Goal: Information Seeking & Learning: Find specific fact

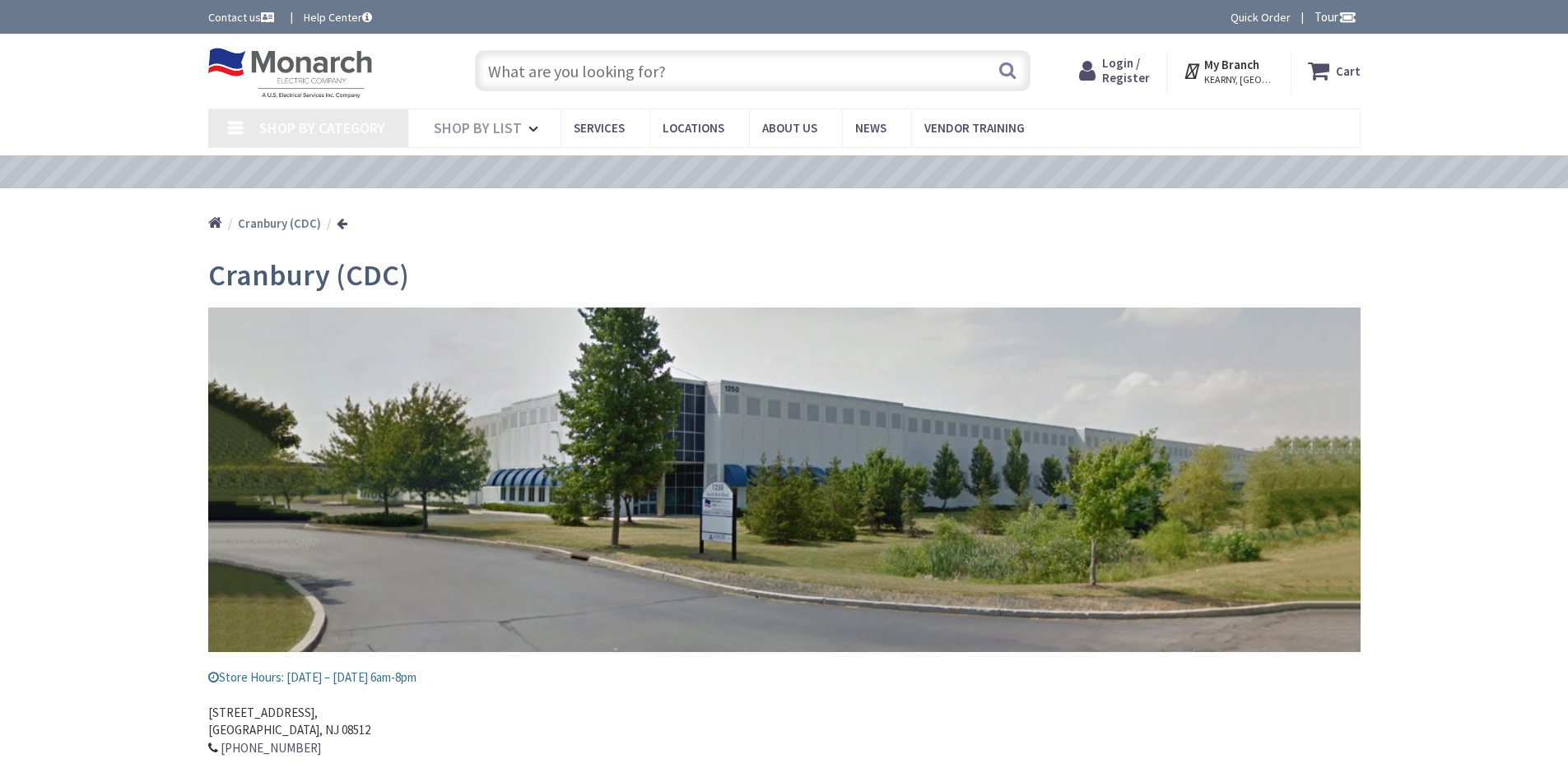
type input "[PERSON_NAME][GEOGRAPHIC_DATA], [GEOGRAPHIC_DATA]"
click at [535, 78] on input "text" at bounding box center [752, 70] width 556 height 41
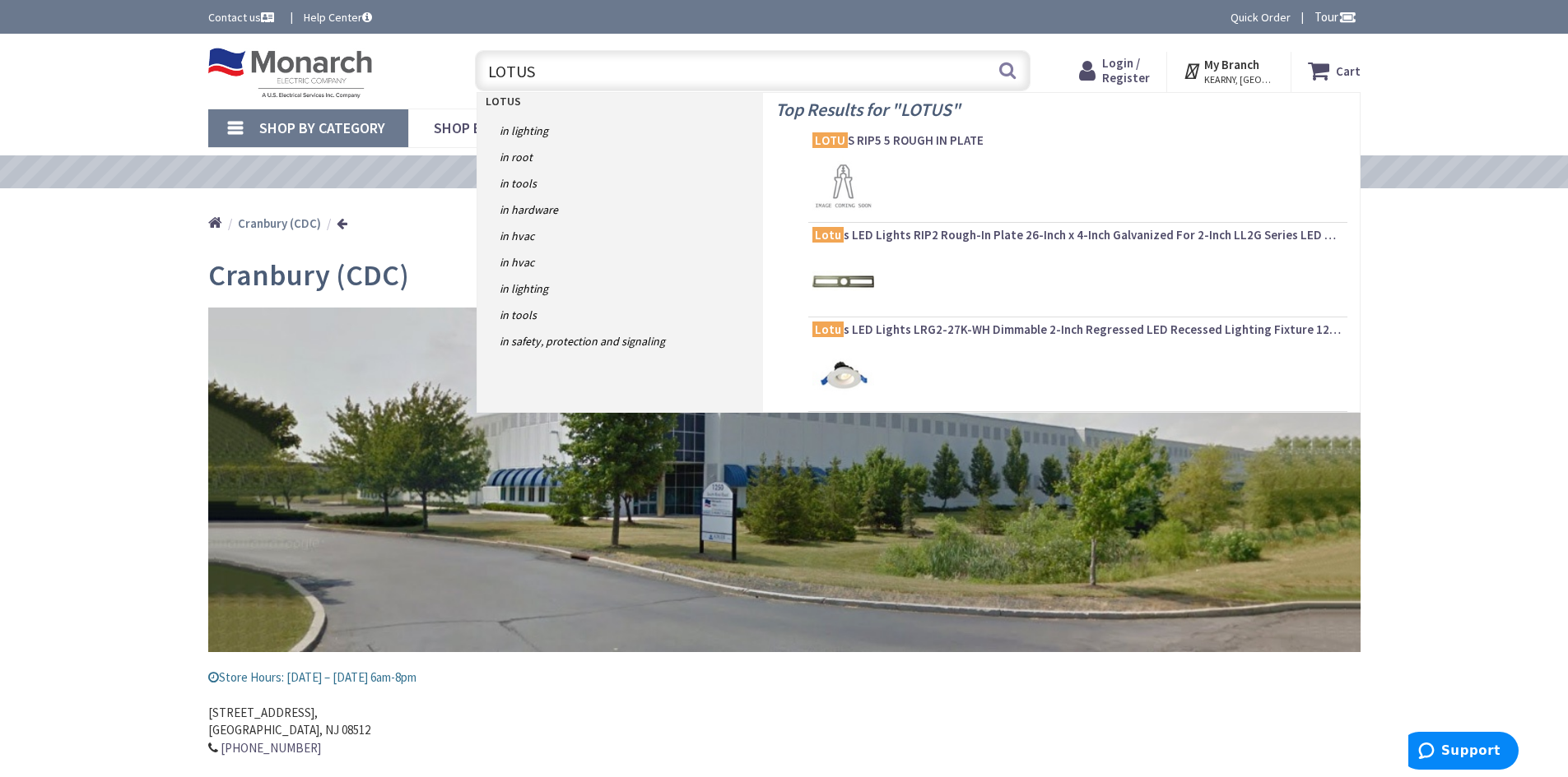
type input "LOTUS"
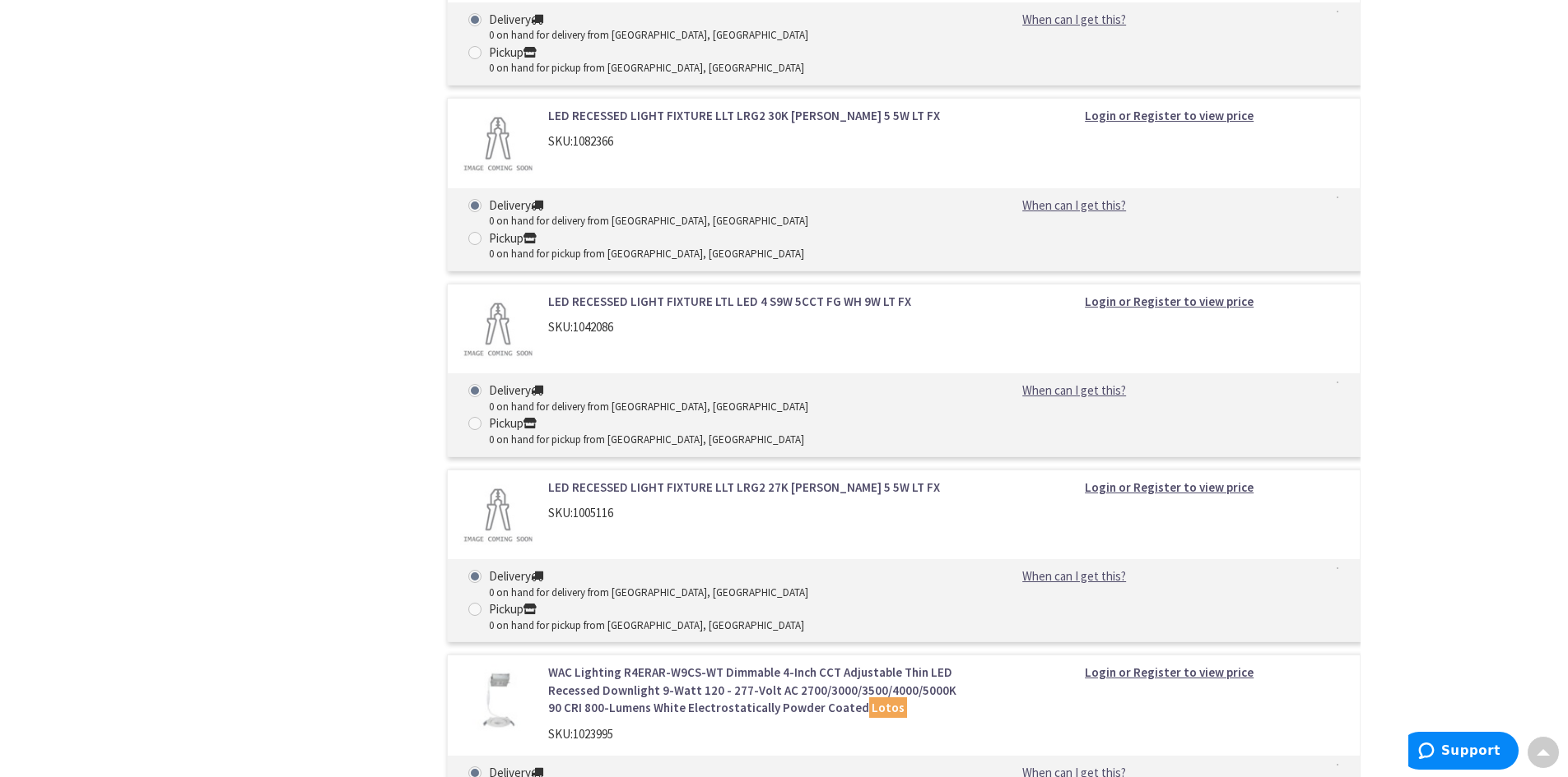
scroll to position [2303, 0]
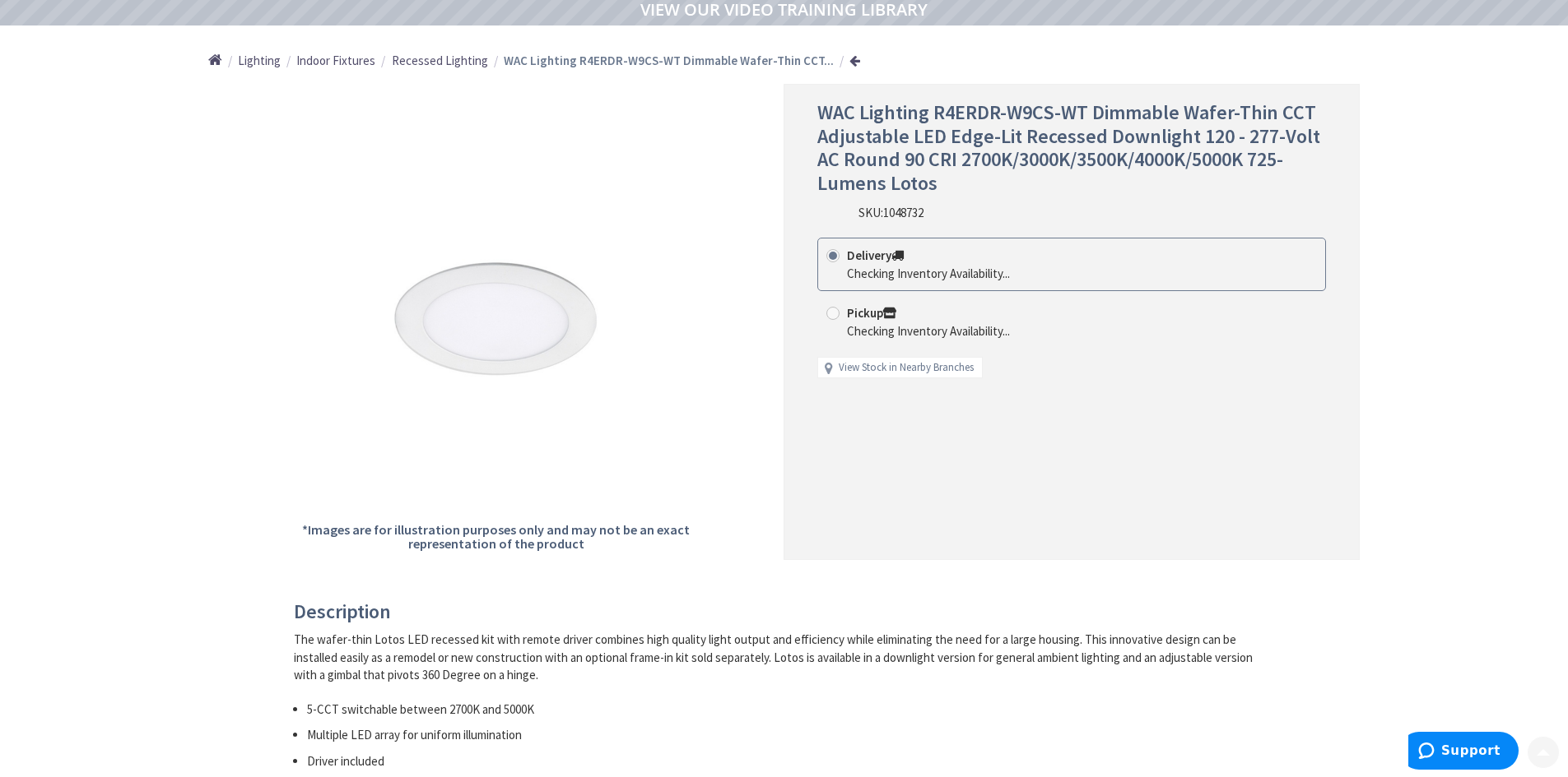
scroll to position [165, 0]
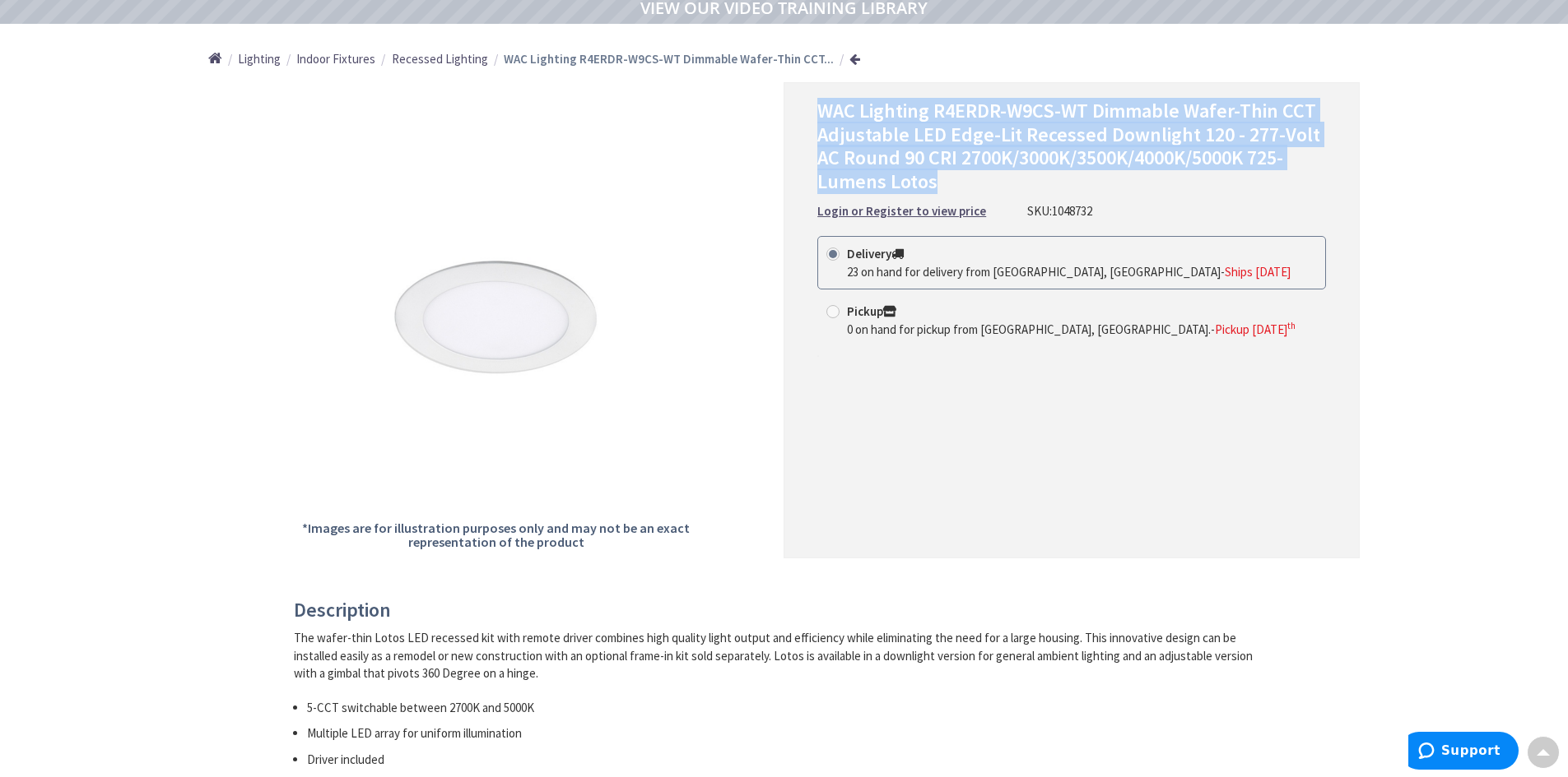
drag, startPoint x: 818, startPoint y: 102, endPoint x: 957, endPoint y: 188, distance: 163.5
click at [957, 188] on h1 "WAC Lighting R4ERDR-W9CS-WT Dimmable Wafer-Thin CCT Adjustable LED Edge-Lit Rec…" at bounding box center [1072, 147] width 509 height 95
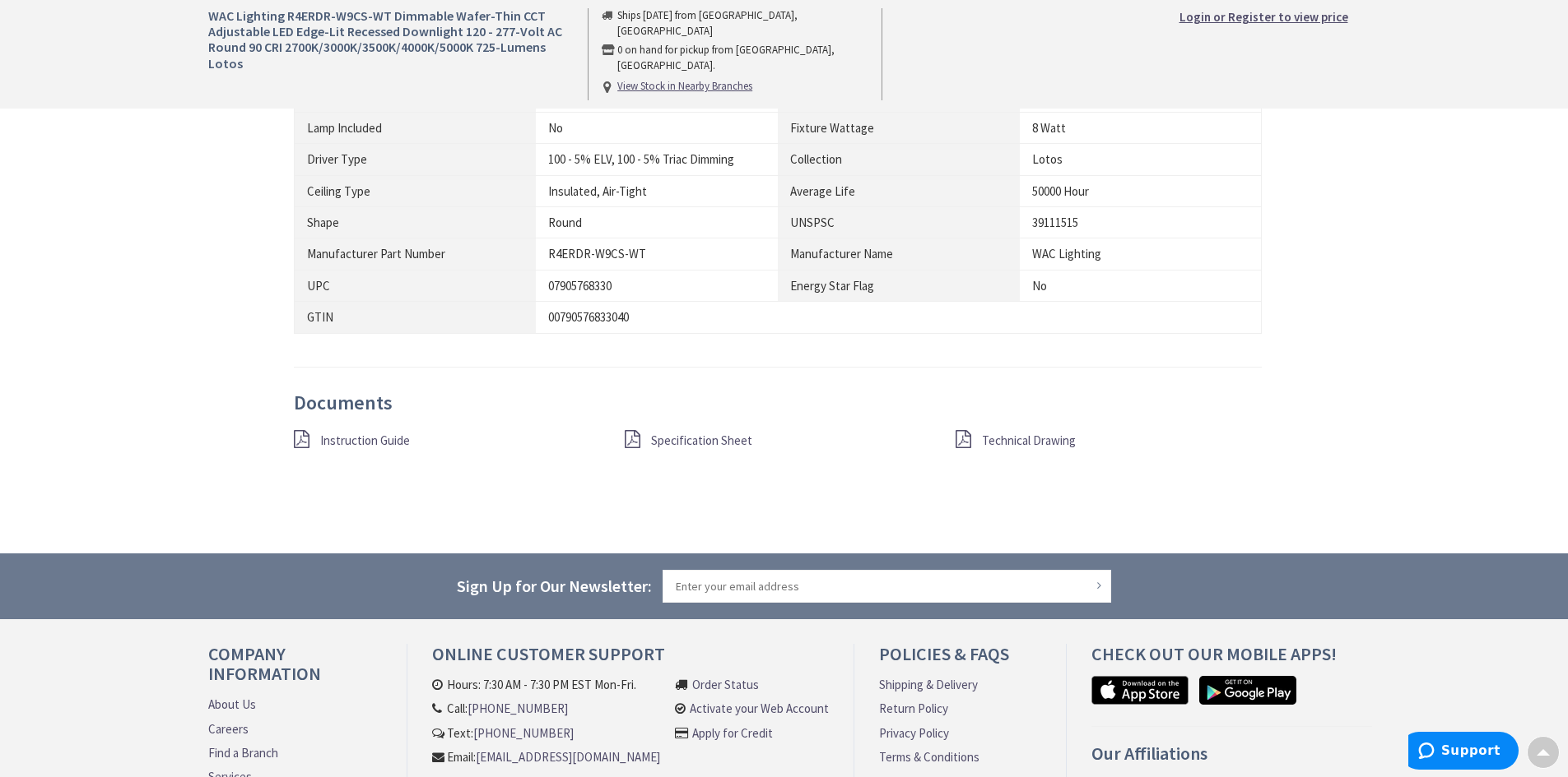
scroll to position [1468, 0]
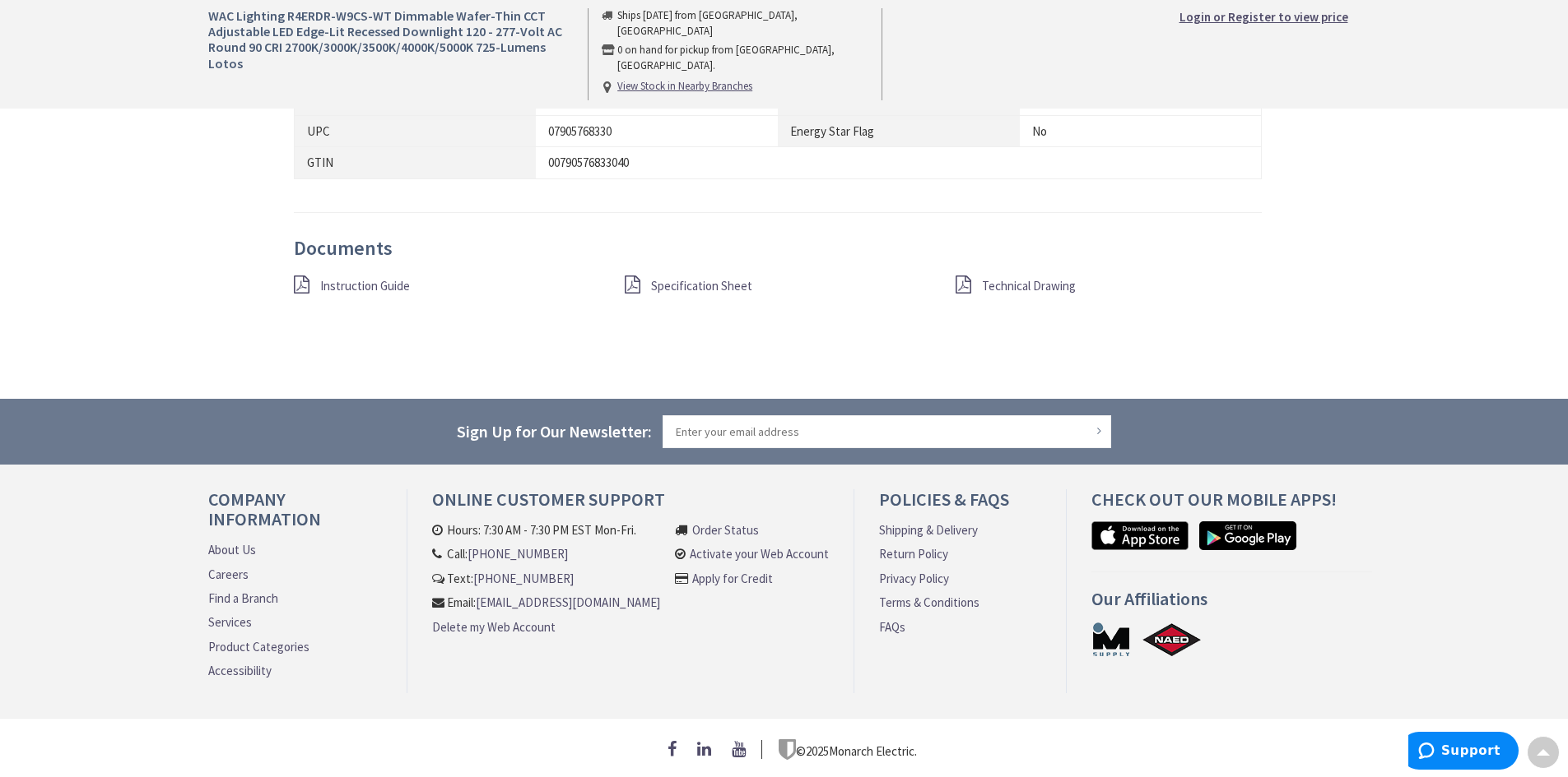
click at [714, 281] on span "Specification Sheet" at bounding box center [701, 286] width 101 height 15
click at [303, 280] on icon at bounding box center [301, 284] width 15 height 18
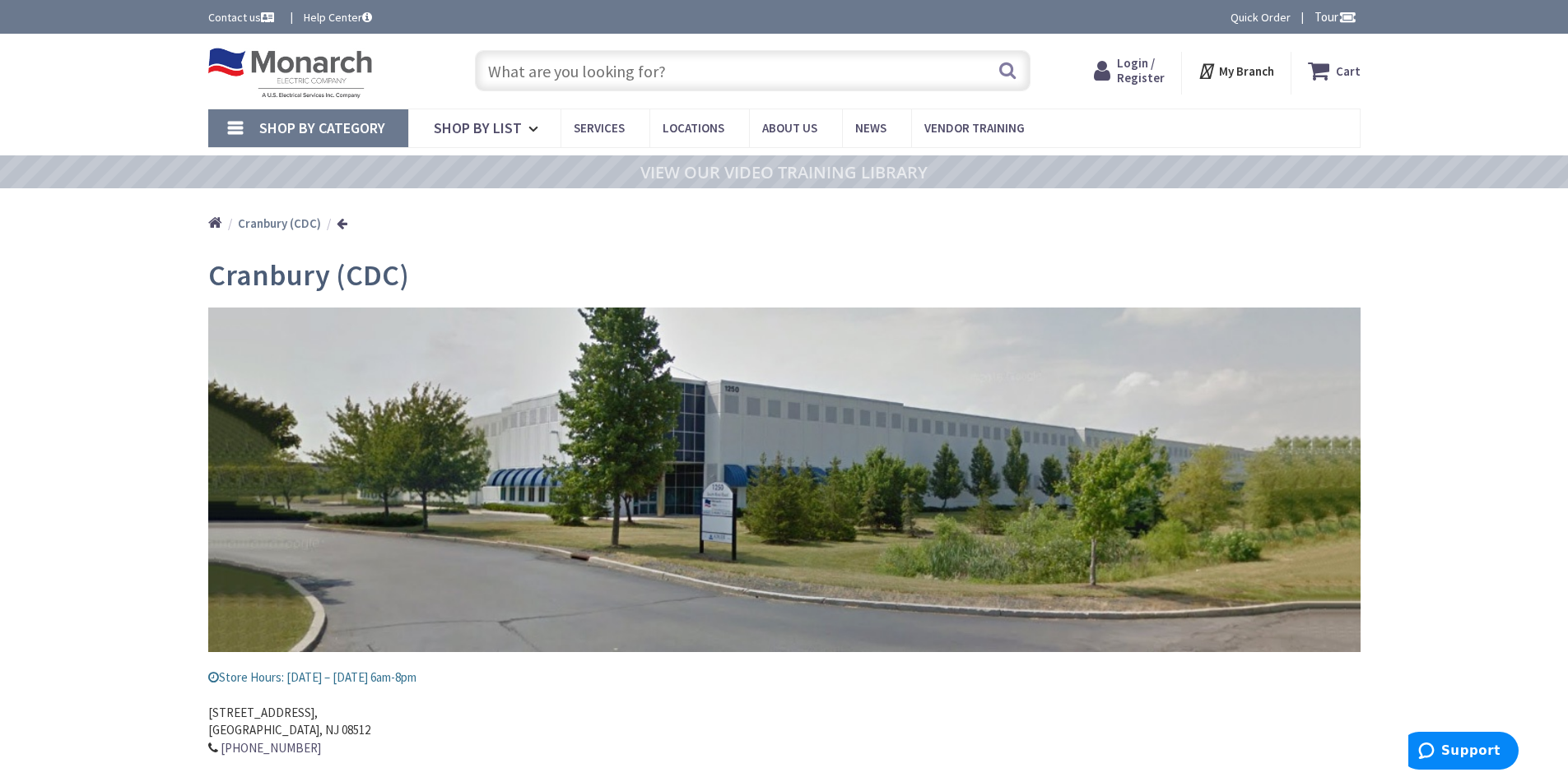
click at [540, 83] on input "text" at bounding box center [752, 70] width 556 height 41
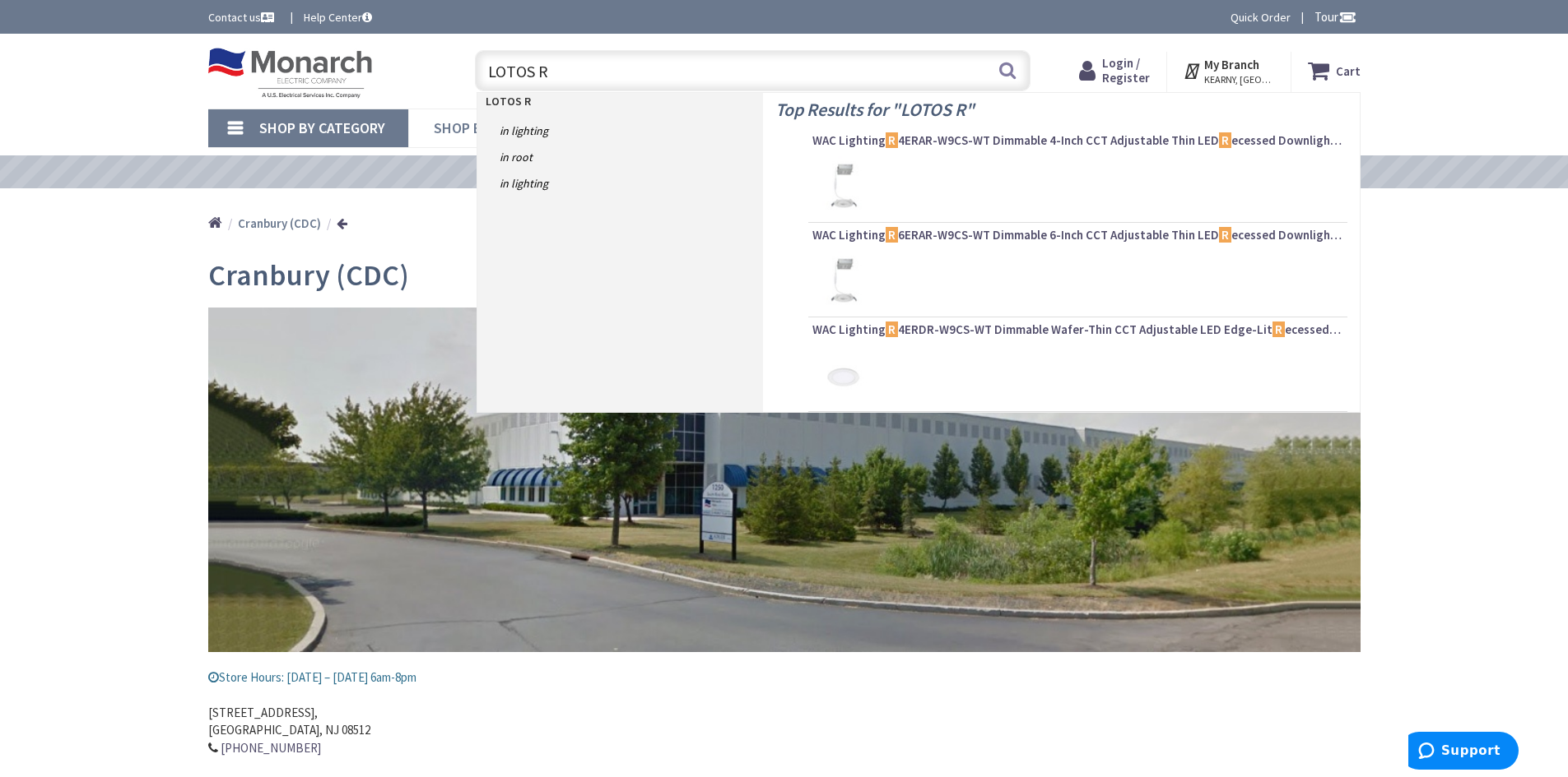
type input "LOTOS R4"
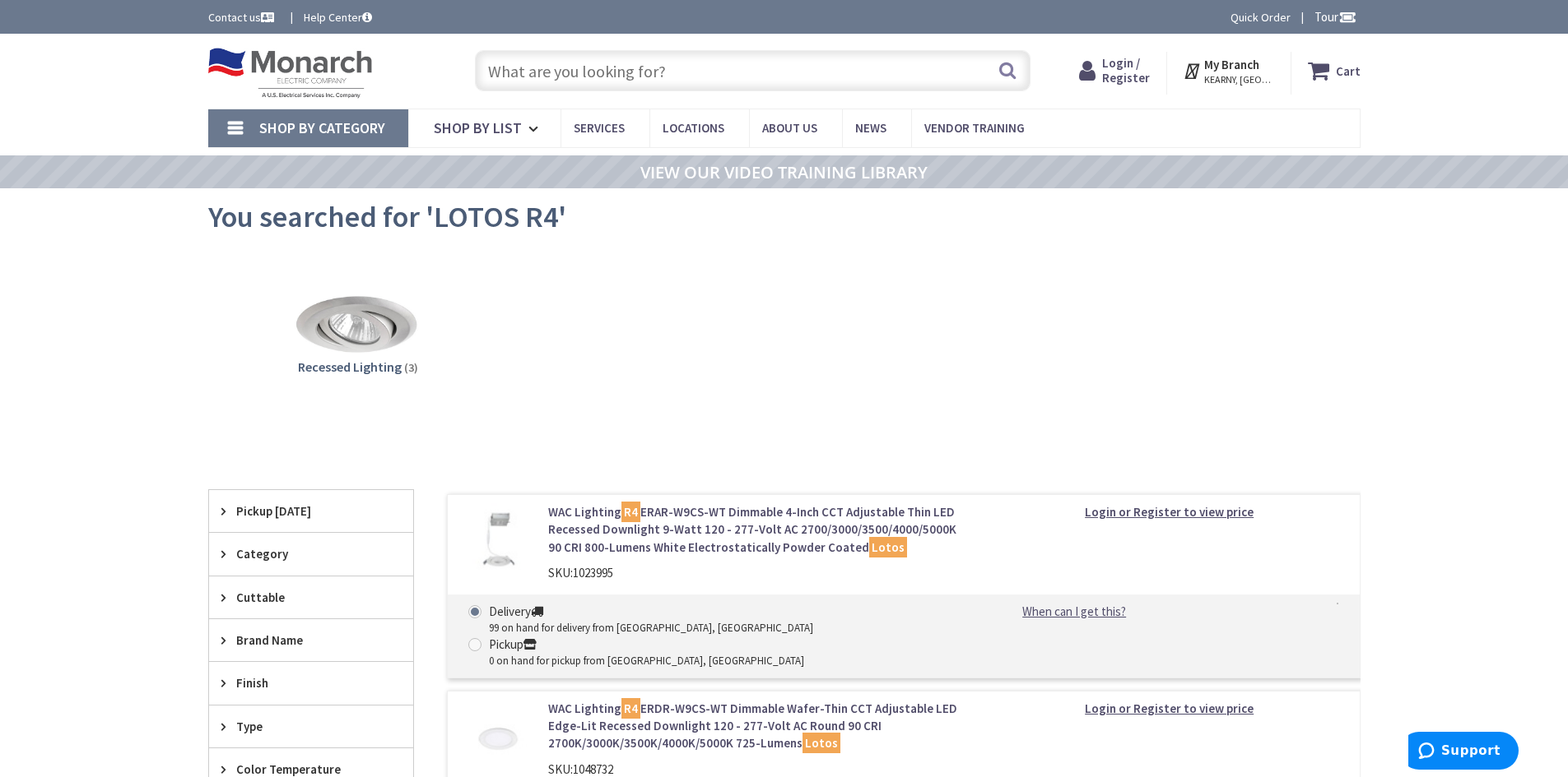
click at [546, 71] on input "text" at bounding box center [752, 70] width 556 height 41
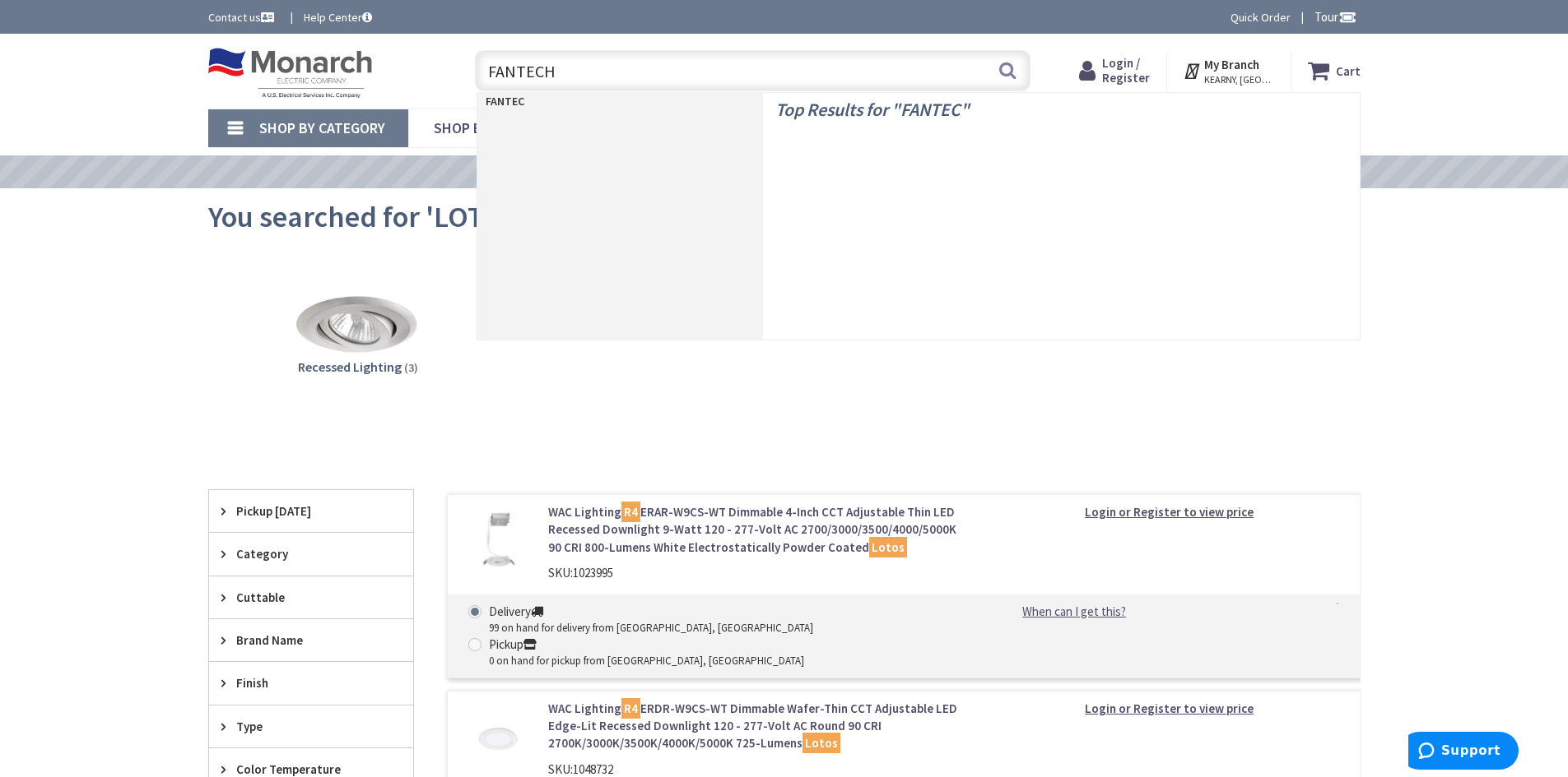
type input "FANTECH"
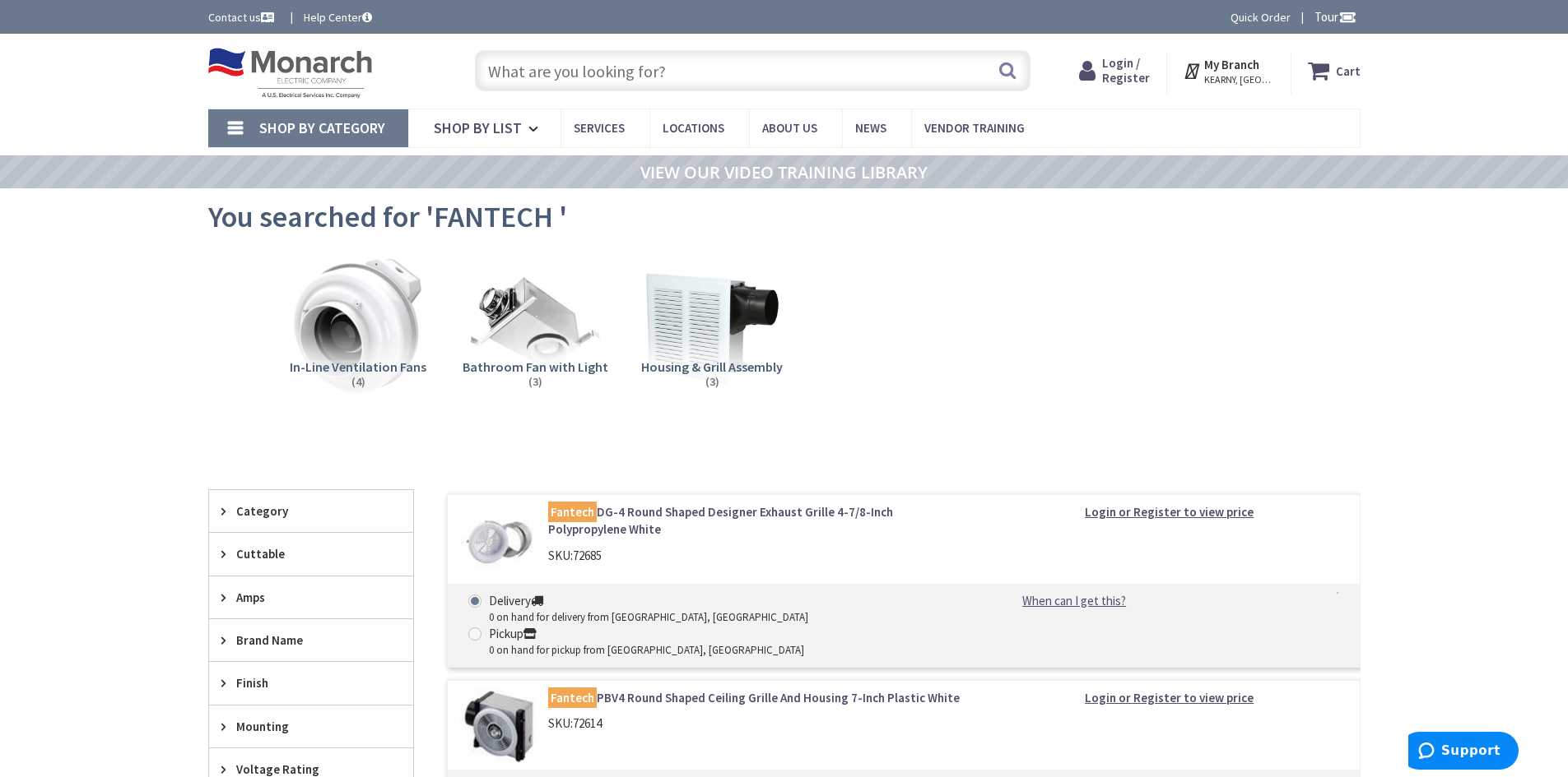
click at [366, 343] on img at bounding box center [357, 325] width 149 height 149
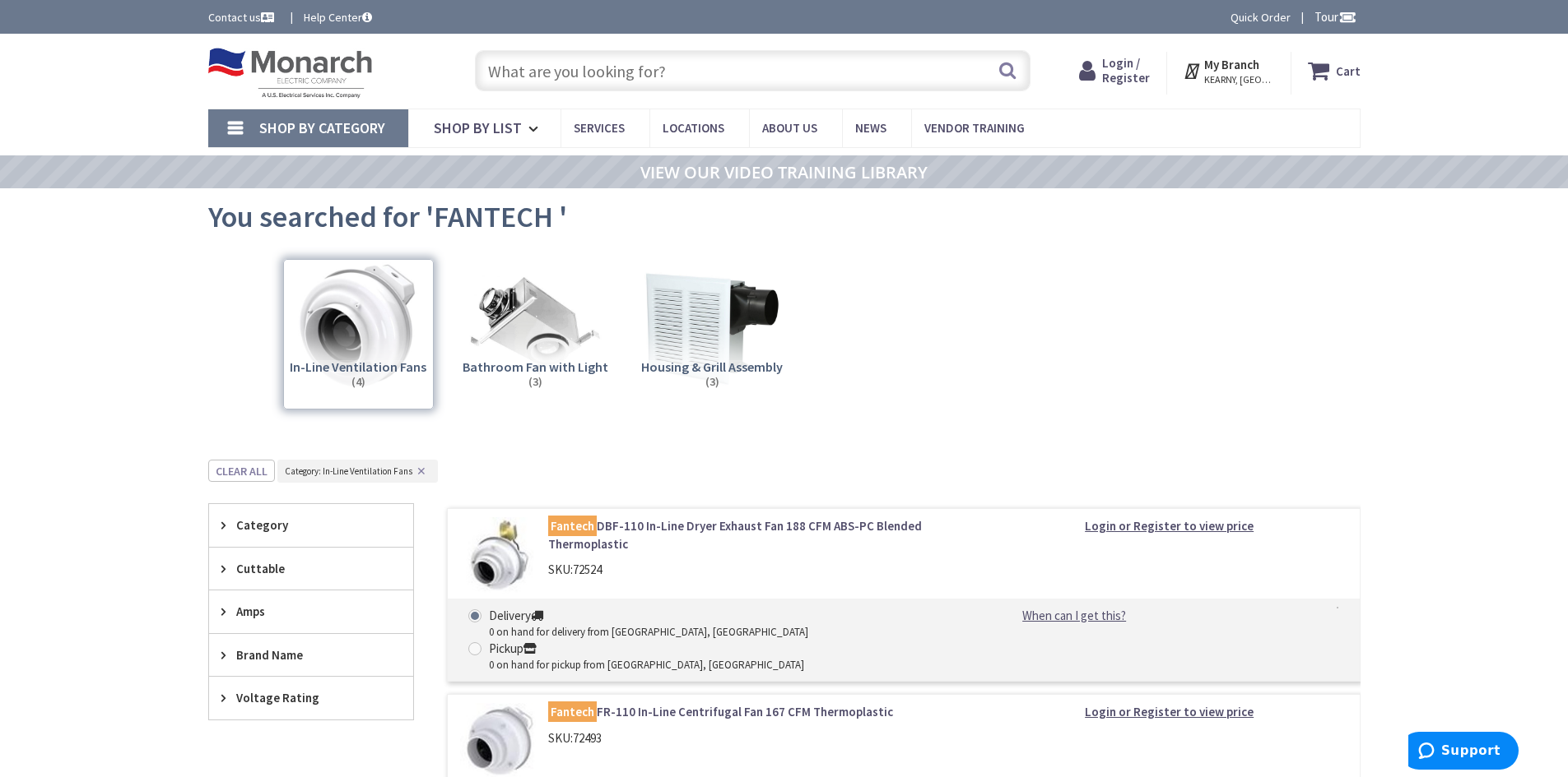
click at [517, 77] on input "text" at bounding box center [752, 70] width 556 height 41
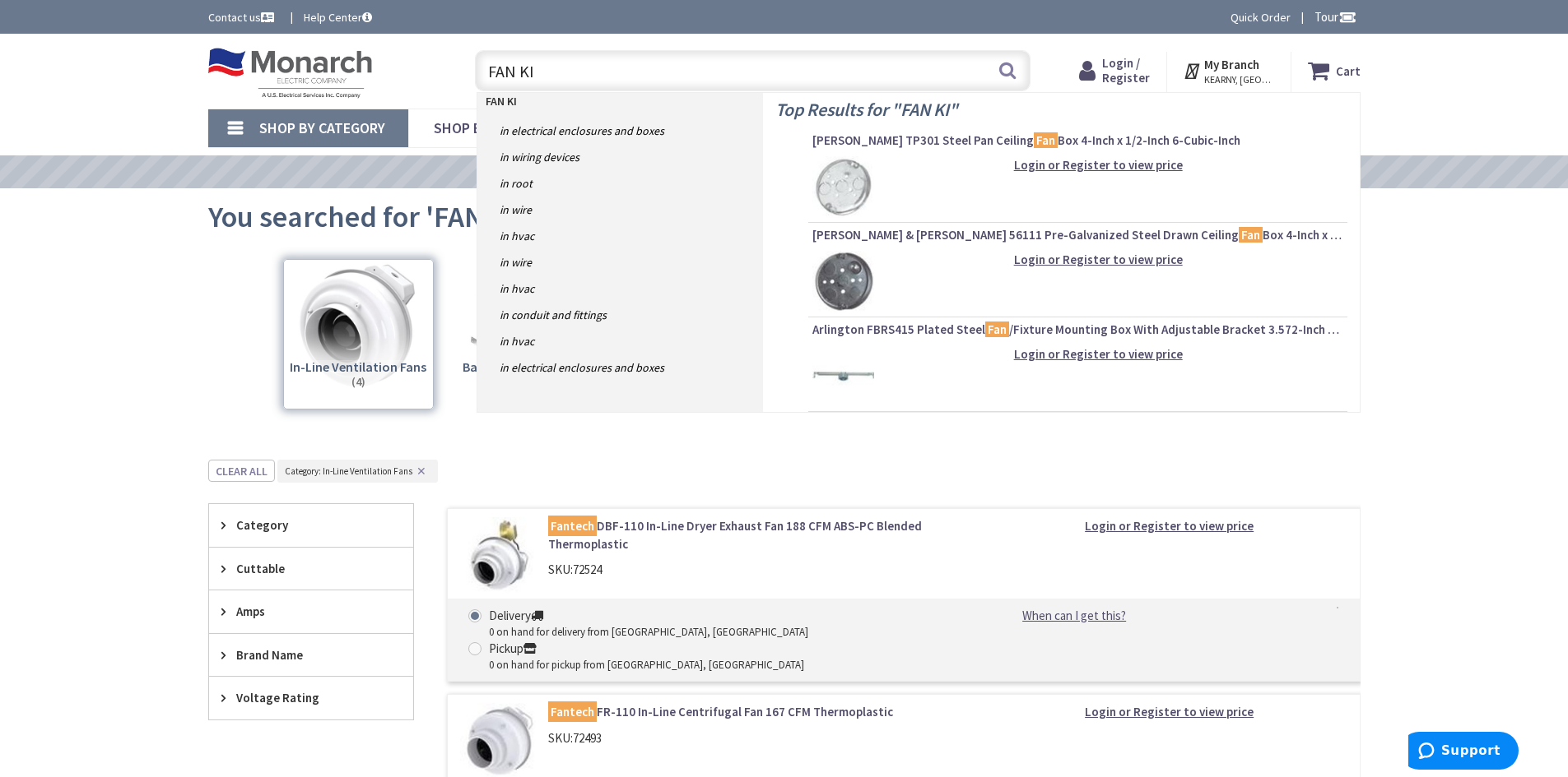
type input "FAN KIT"
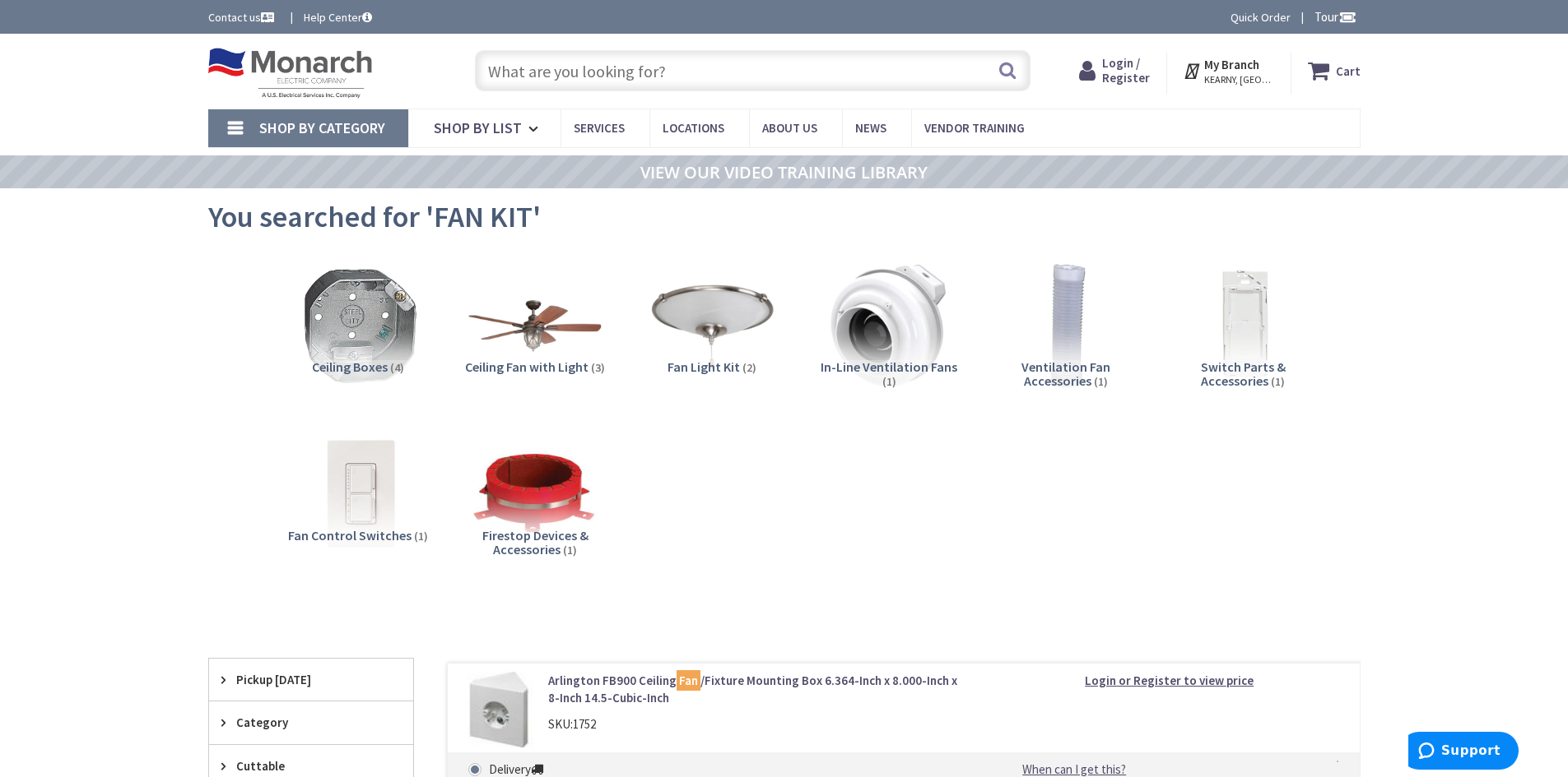
click at [532, 78] on input "text" at bounding box center [752, 70] width 556 height 41
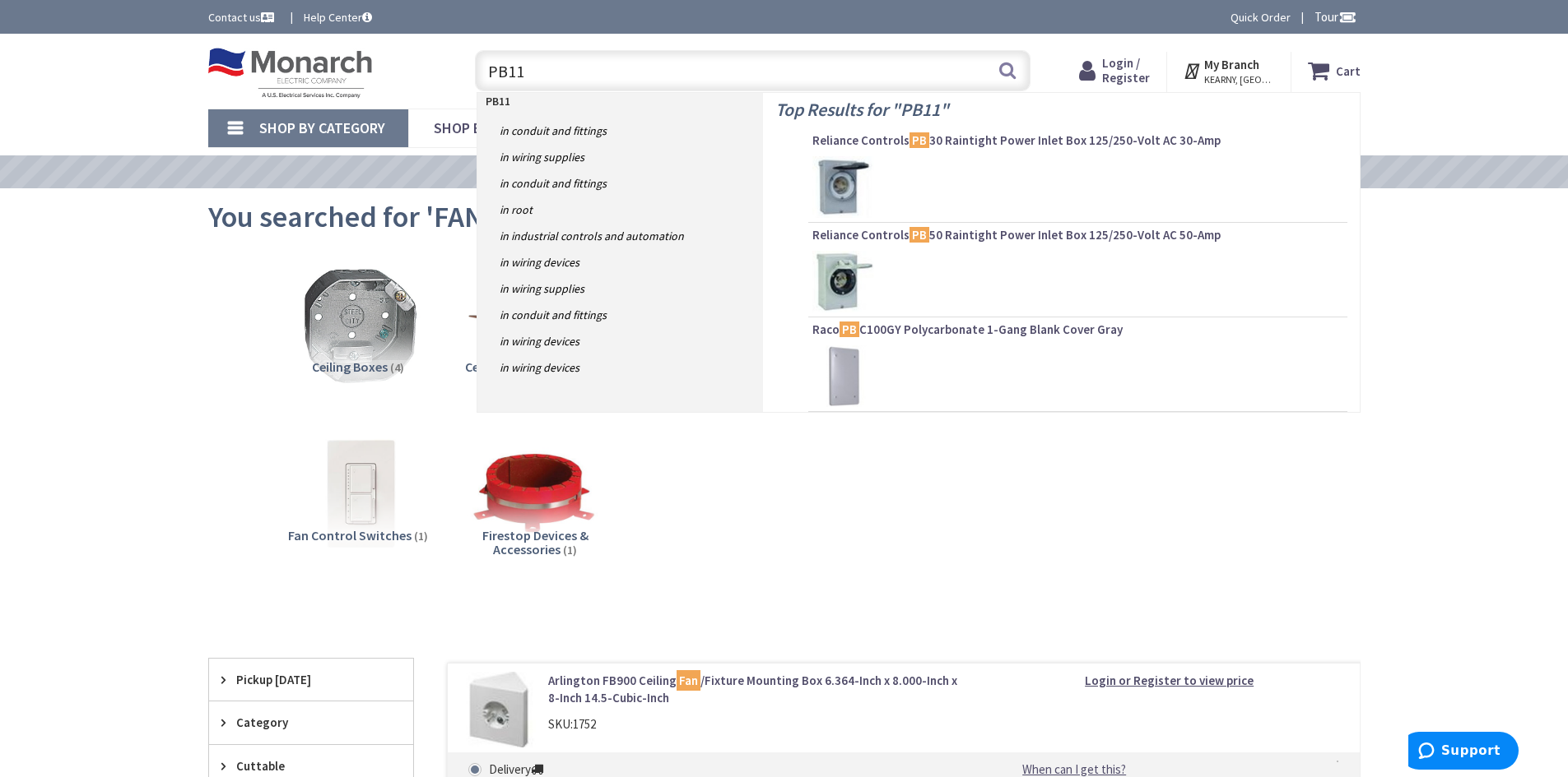
type input "PB110"
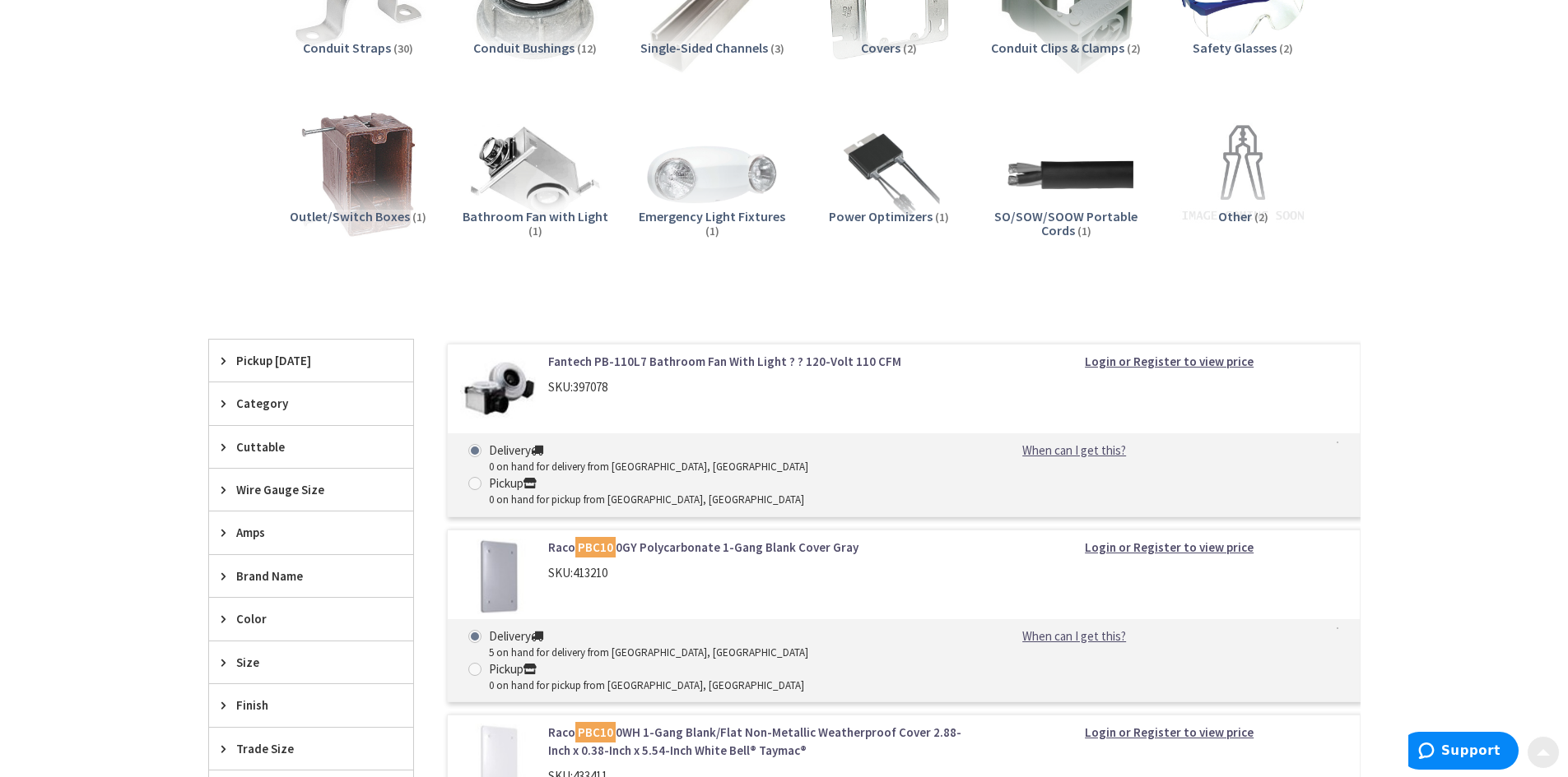
scroll to position [329, 0]
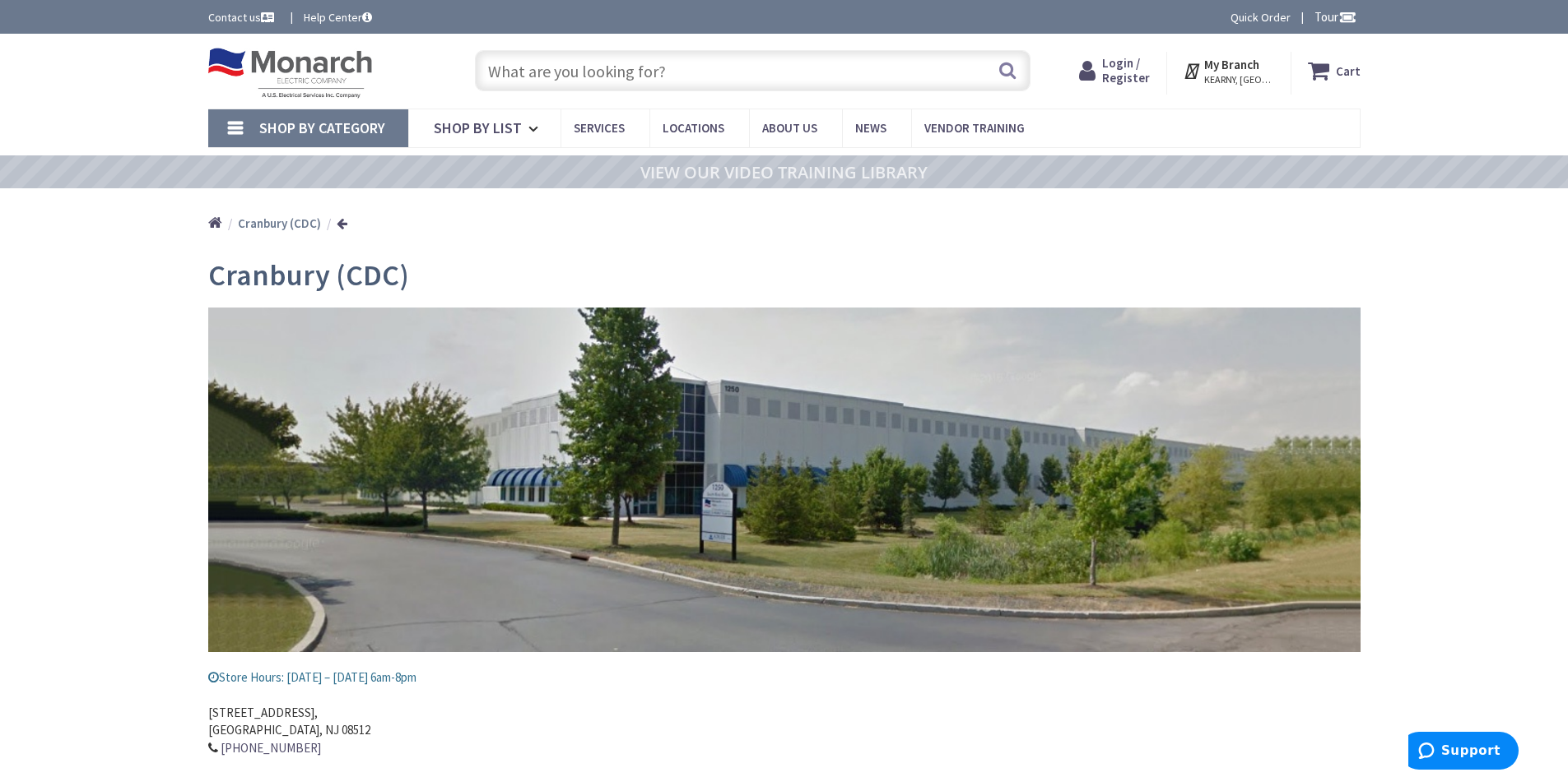
click at [535, 82] on input "text" at bounding box center [752, 70] width 556 height 41
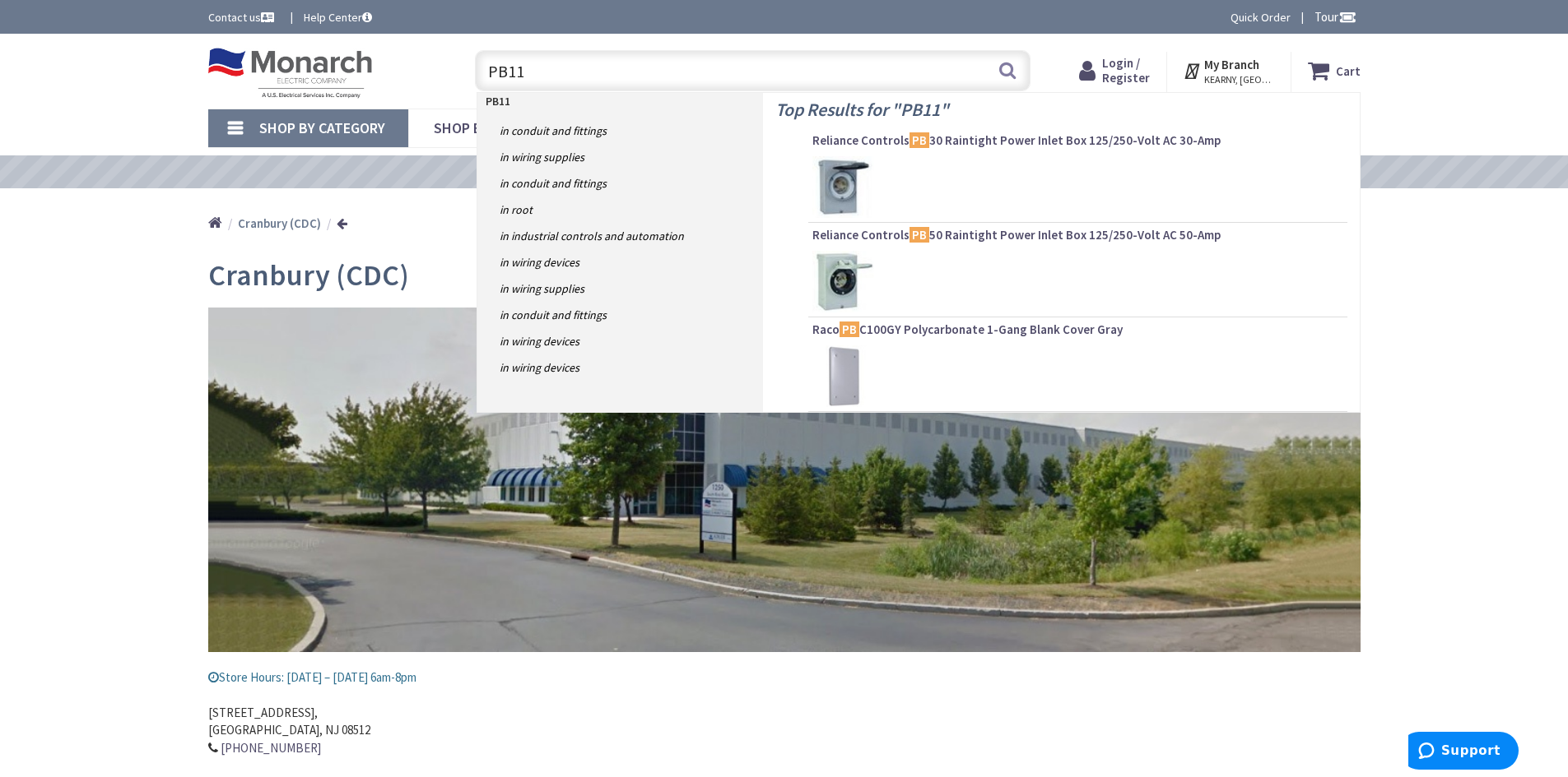
type input "PB110"
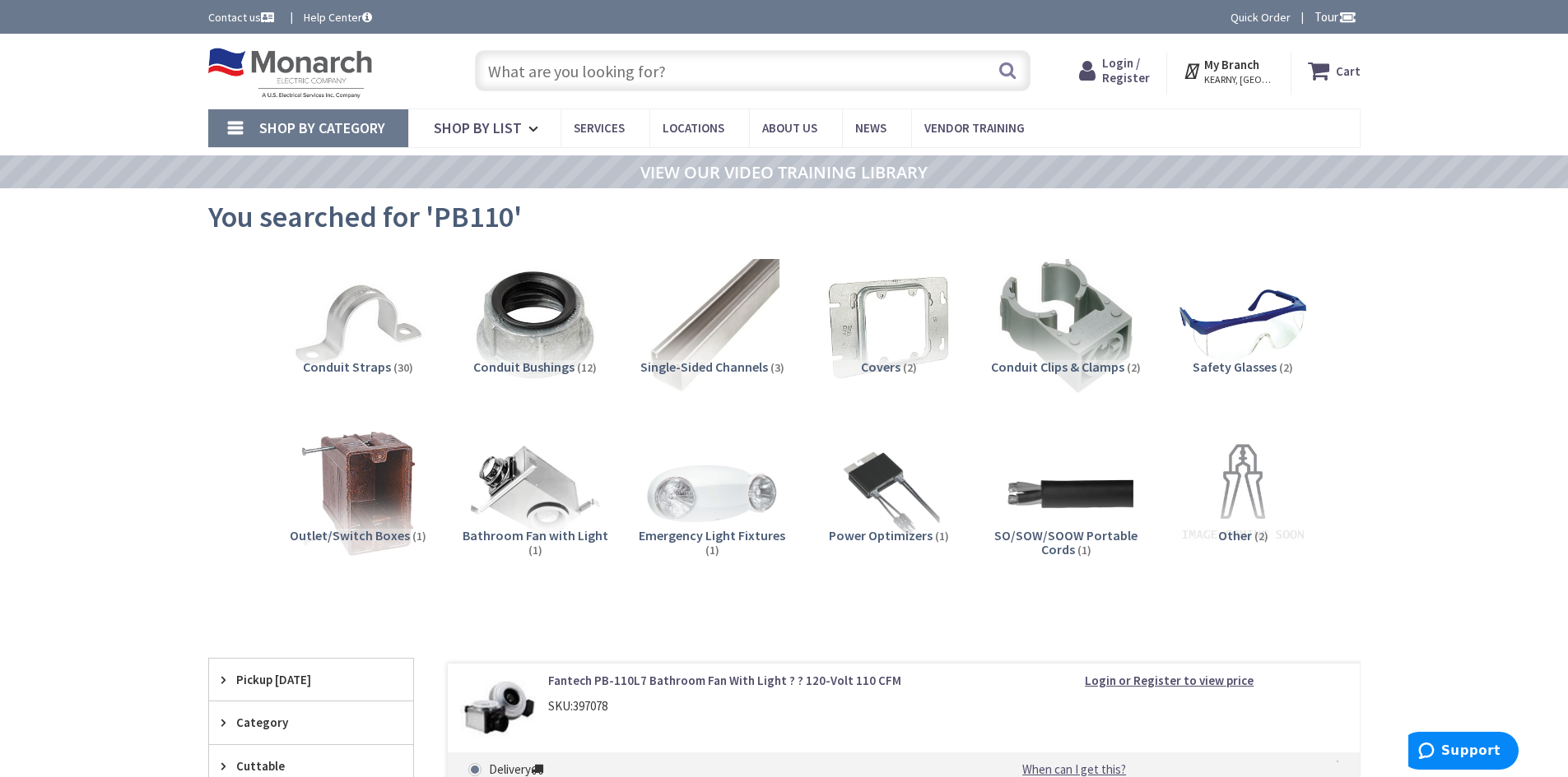
click at [502, 73] on input "text" at bounding box center [752, 70] width 556 height 41
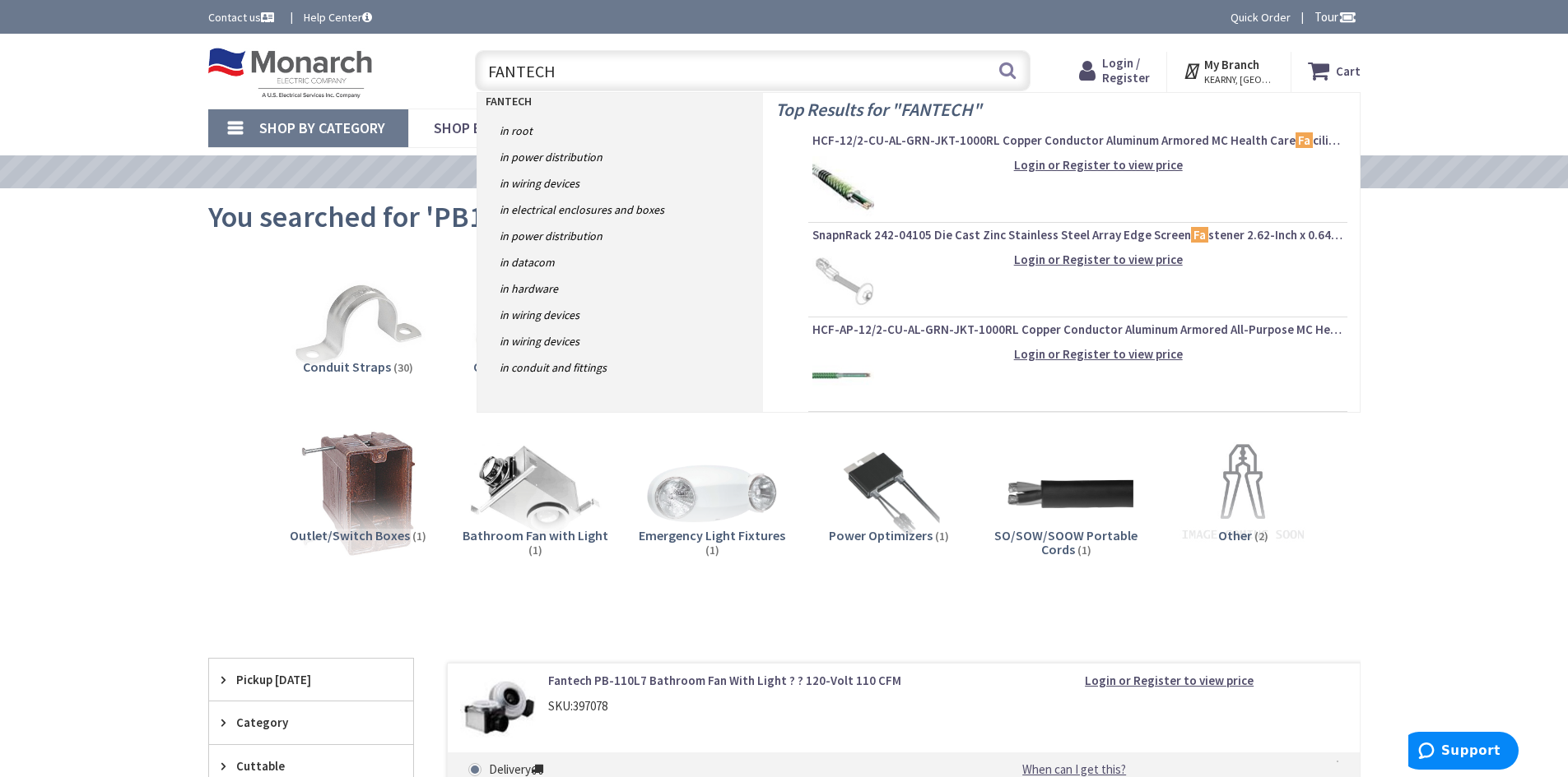
type input "FANTECH"
